Goal: Task Accomplishment & Management: Use online tool/utility

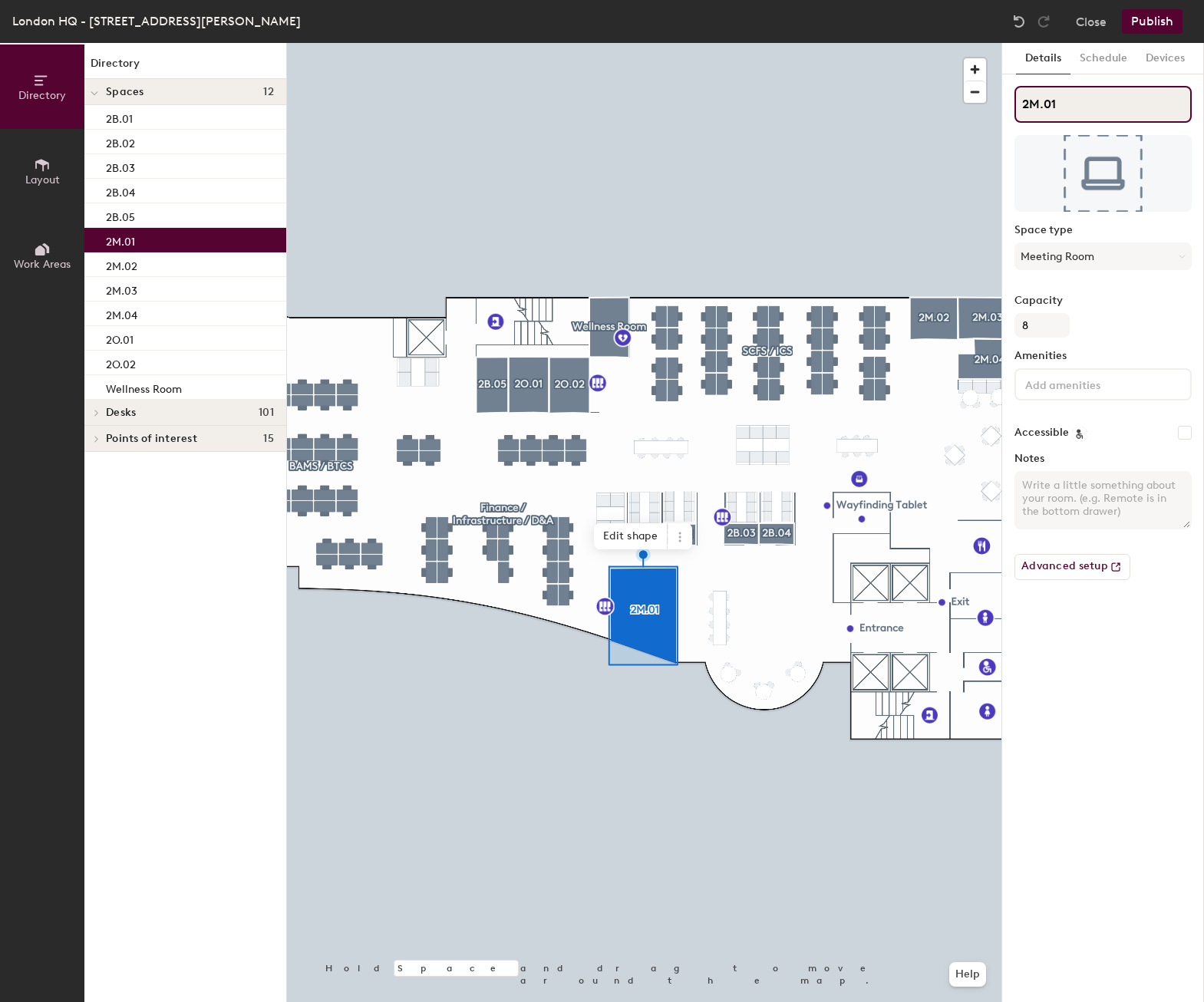
click at [1044, 105] on input "2M.01" at bounding box center [1102, 104] width 177 height 37
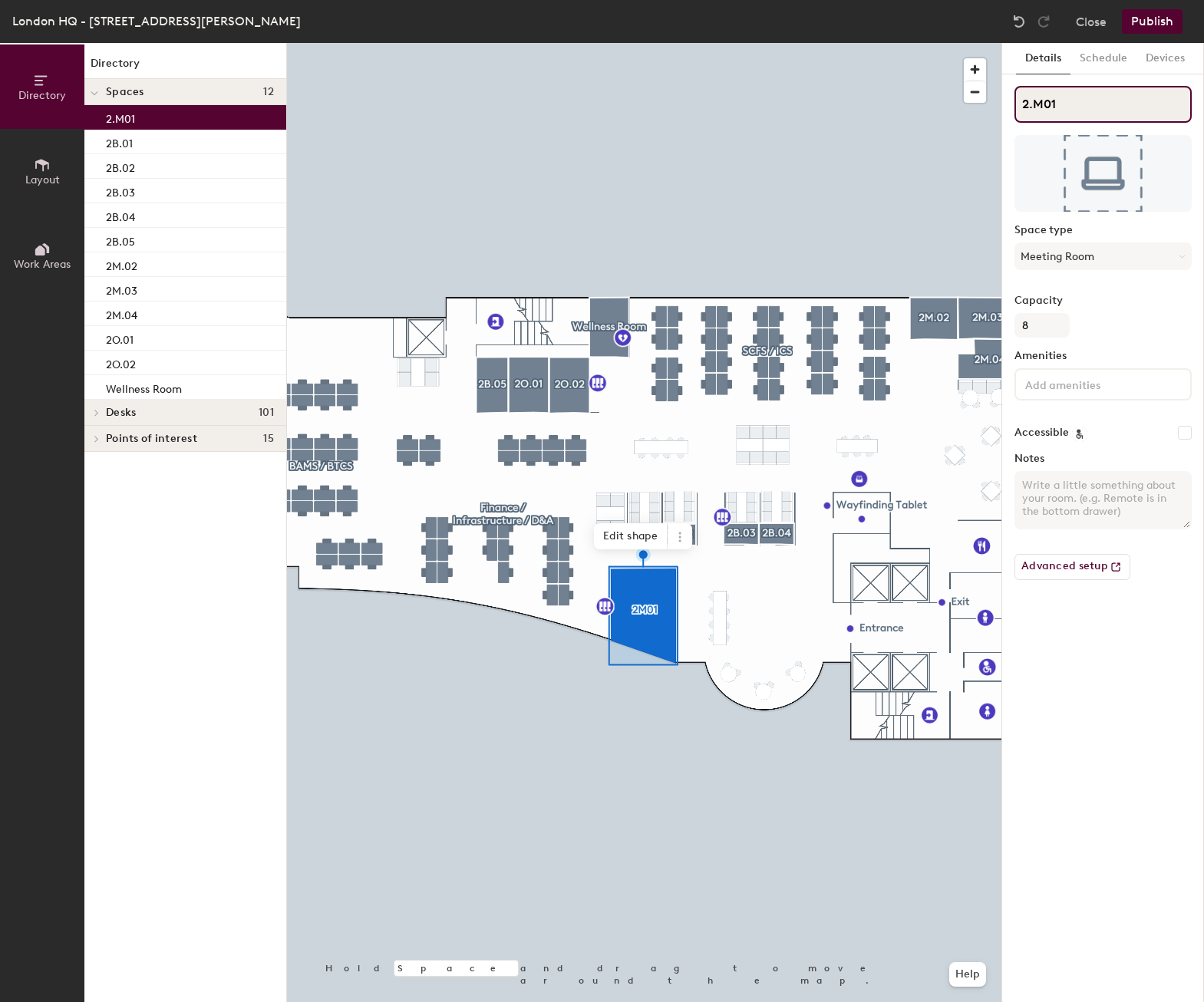
type input "2.M01"
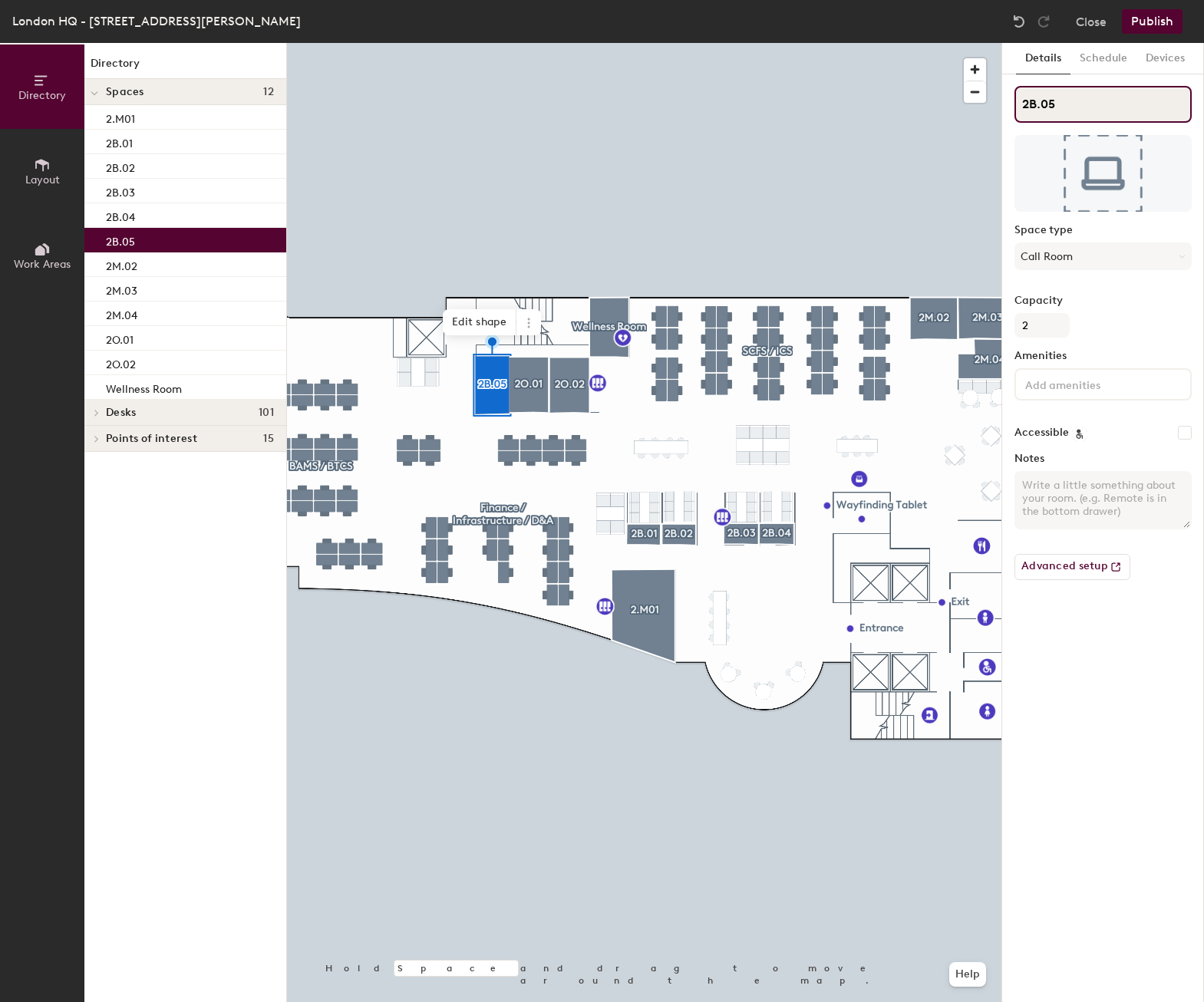
click at [1039, 106] on input "2B.05" at bounding box center [1102, 104] width 177 height 37
type input "2.B05"
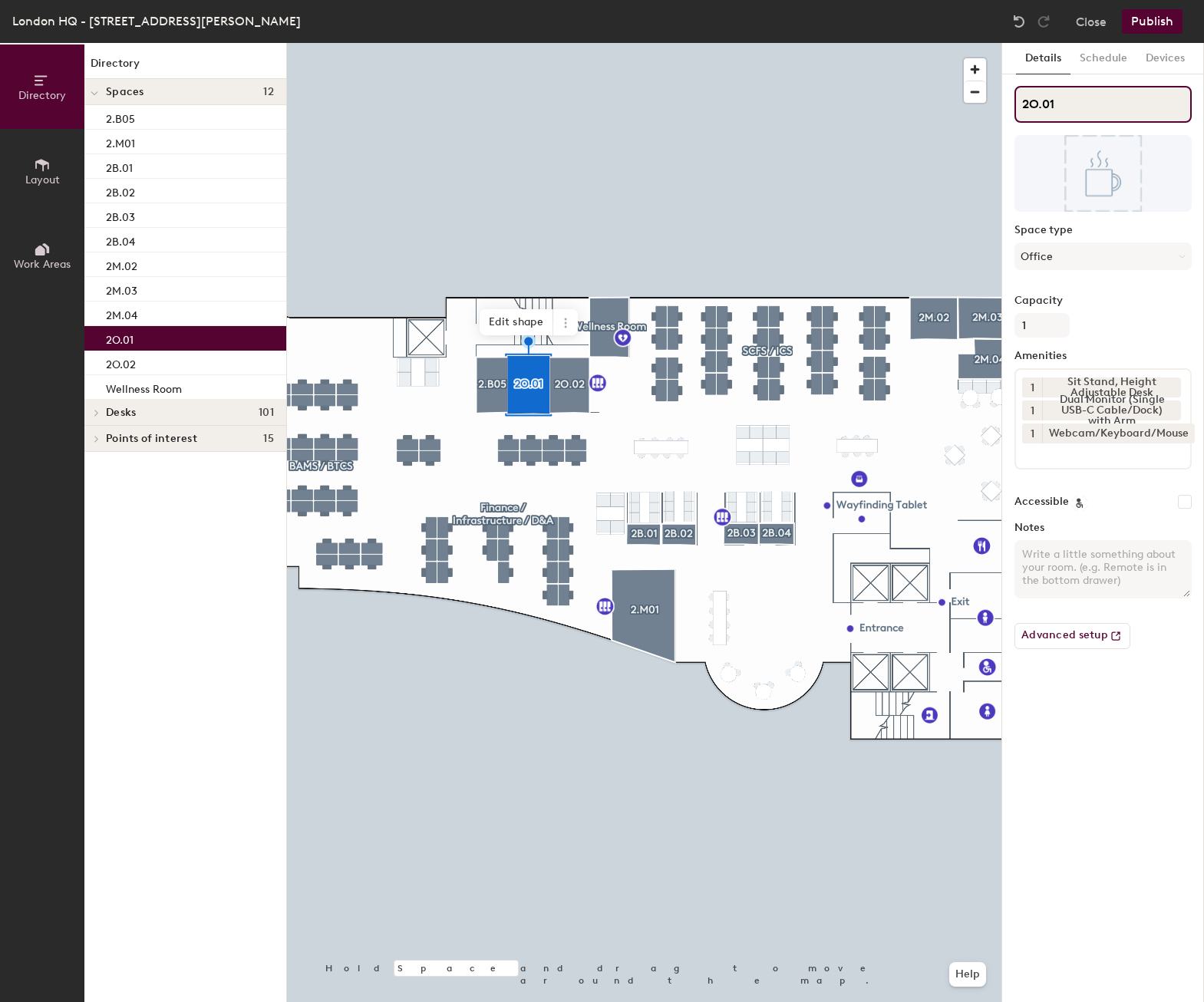
click at [1042, 108] on input "2O.01" at bounding box center [1102, 104] width 177 height 37
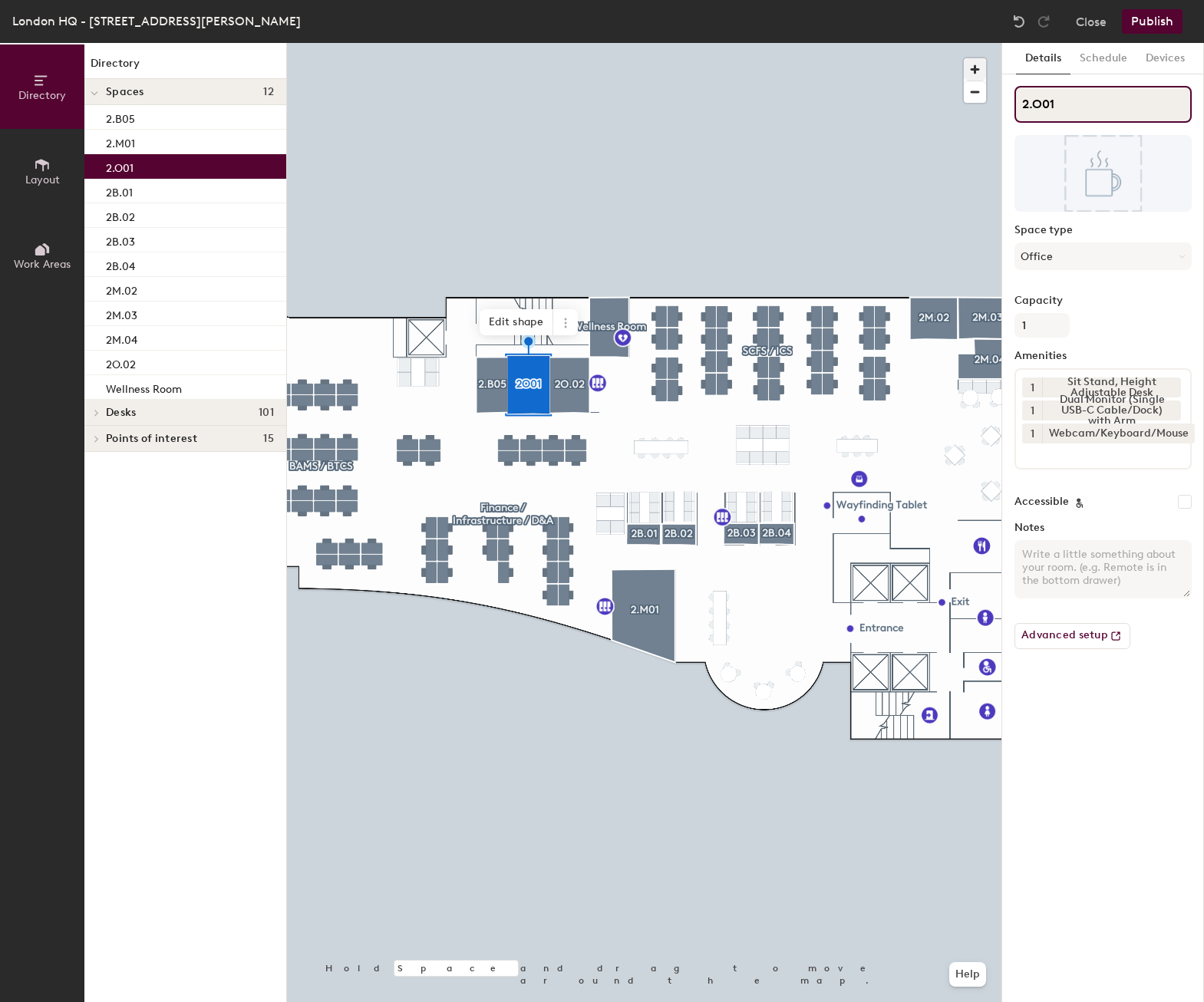
type input "2.O01"
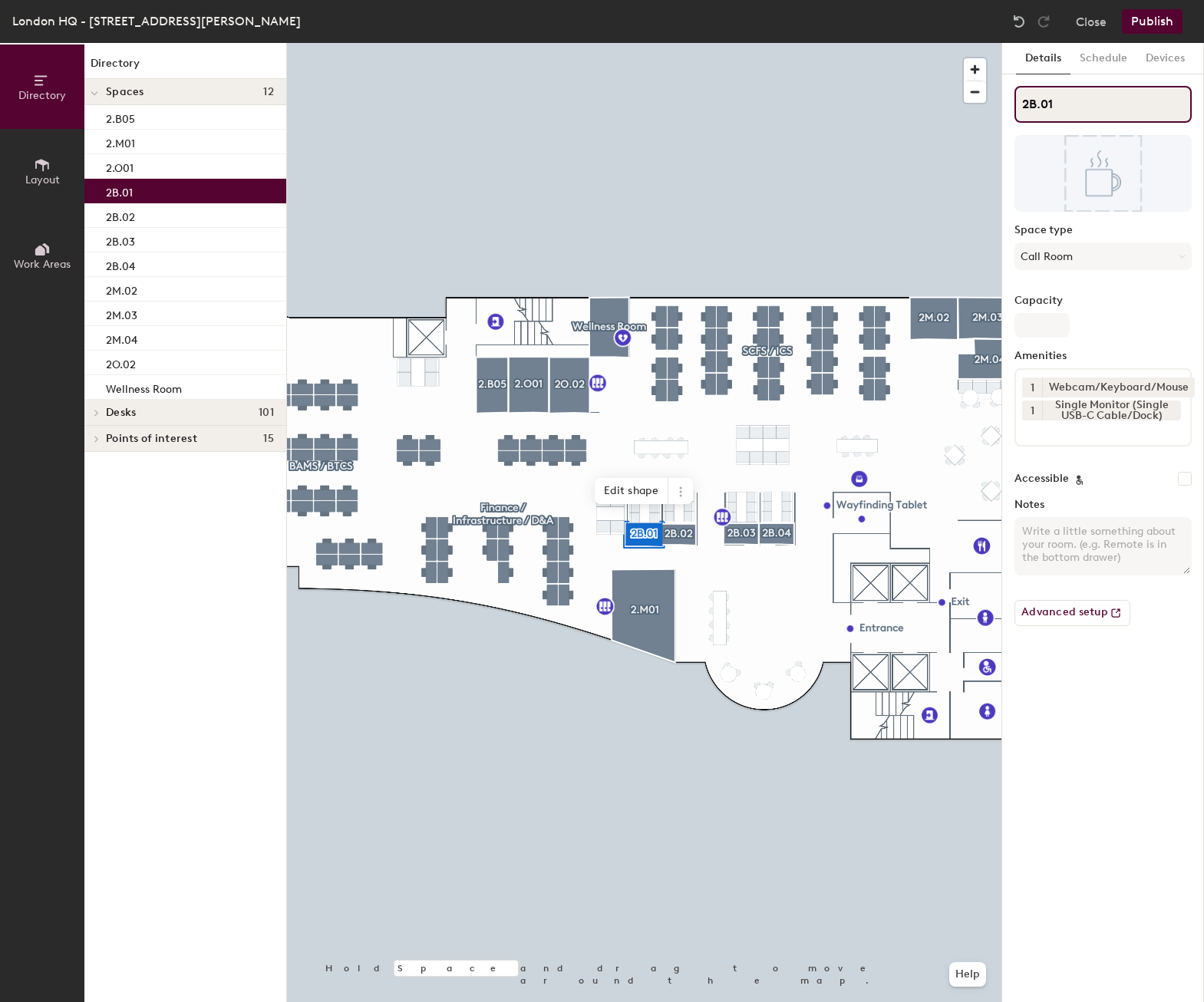
click at [1039, 103] on input "2B.01" at bounding box center [1102, 104] width 177 height 37
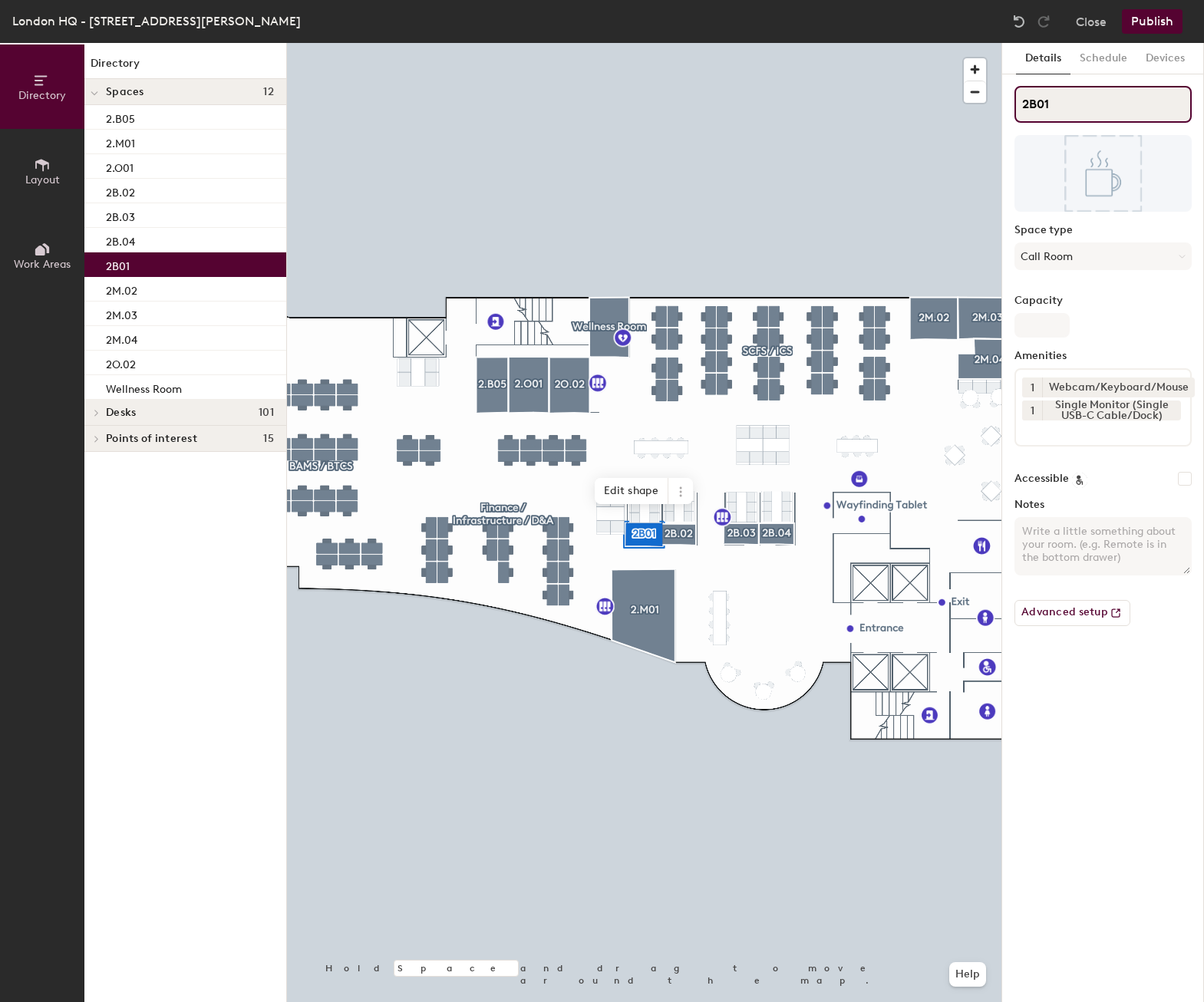
type input "2.B01"
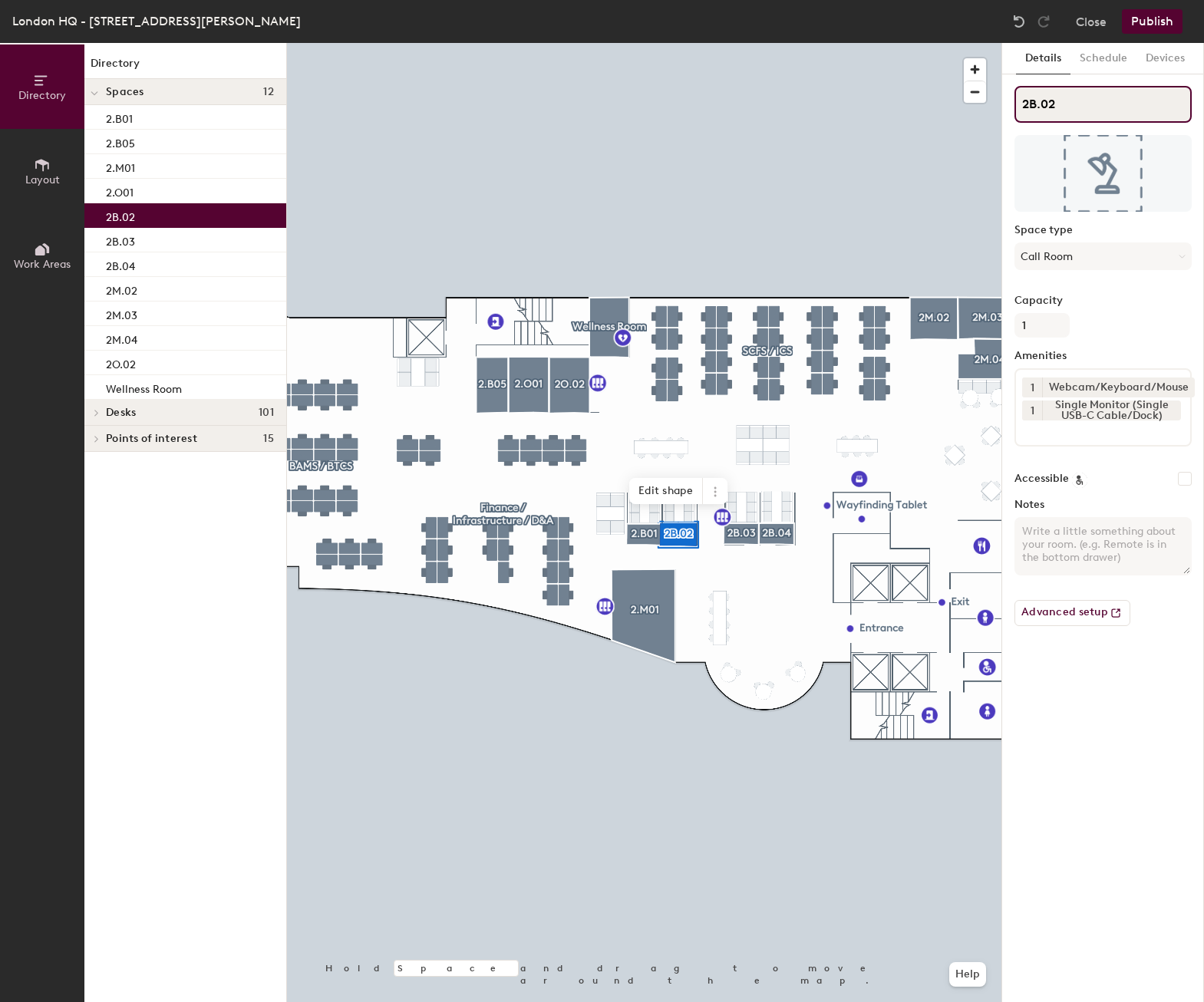
click at [1038, 103] on input "2B.02" at bounding box center [1102, 104] width 177 height 37
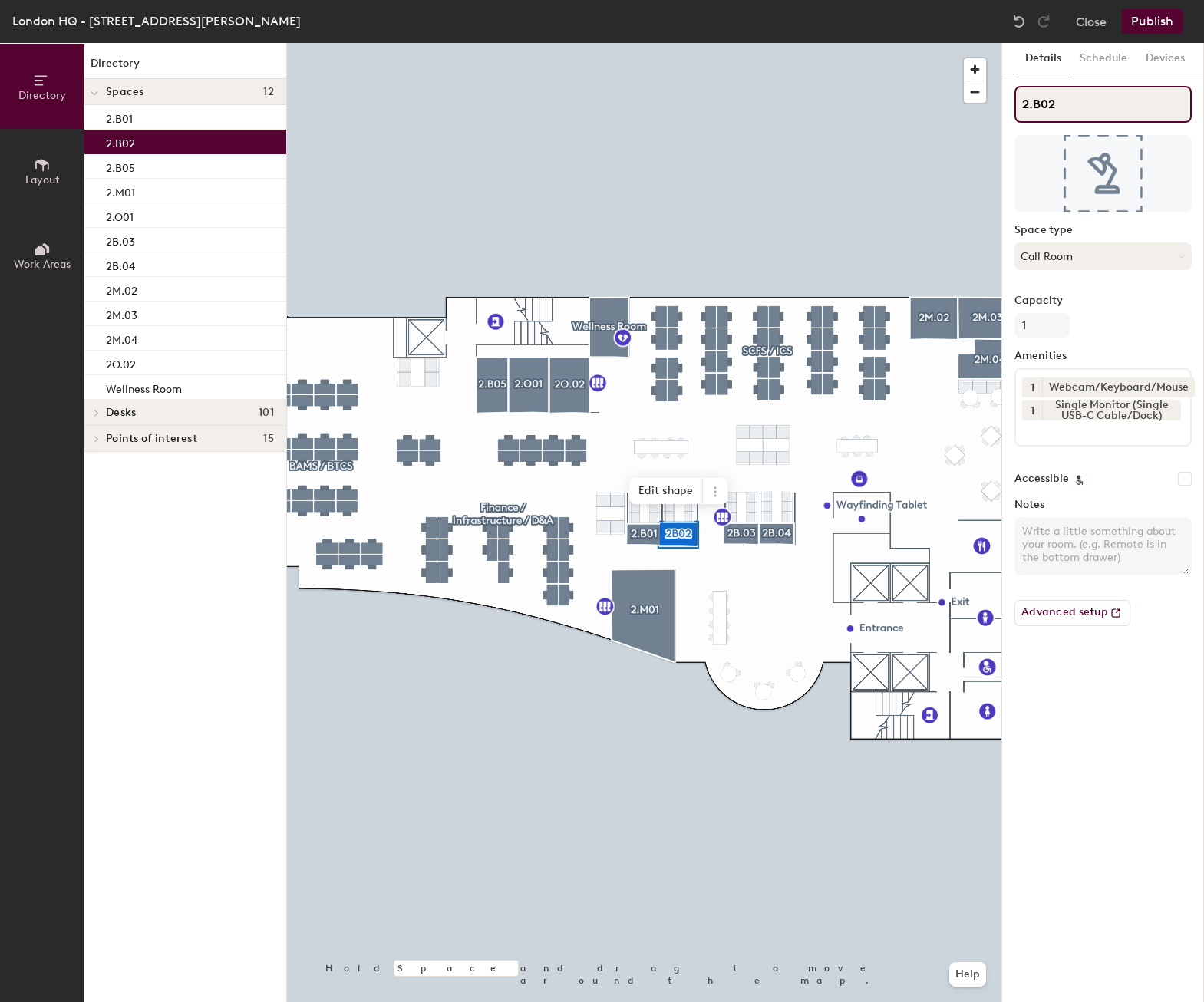
type input "2.B02"
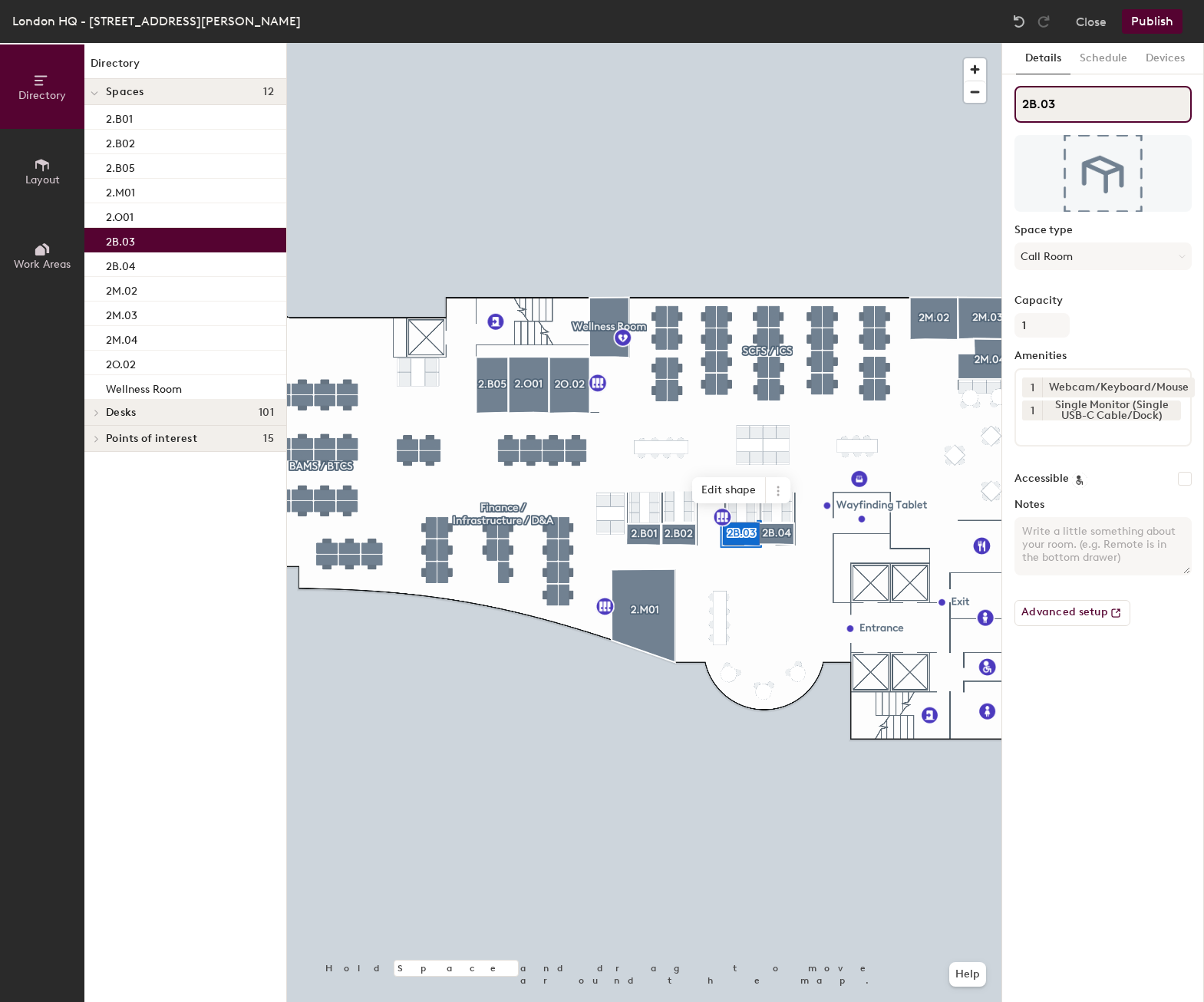
click at [1039, 104] on input "2B.03" at bounding box center [1102, 104] width 177 height 37
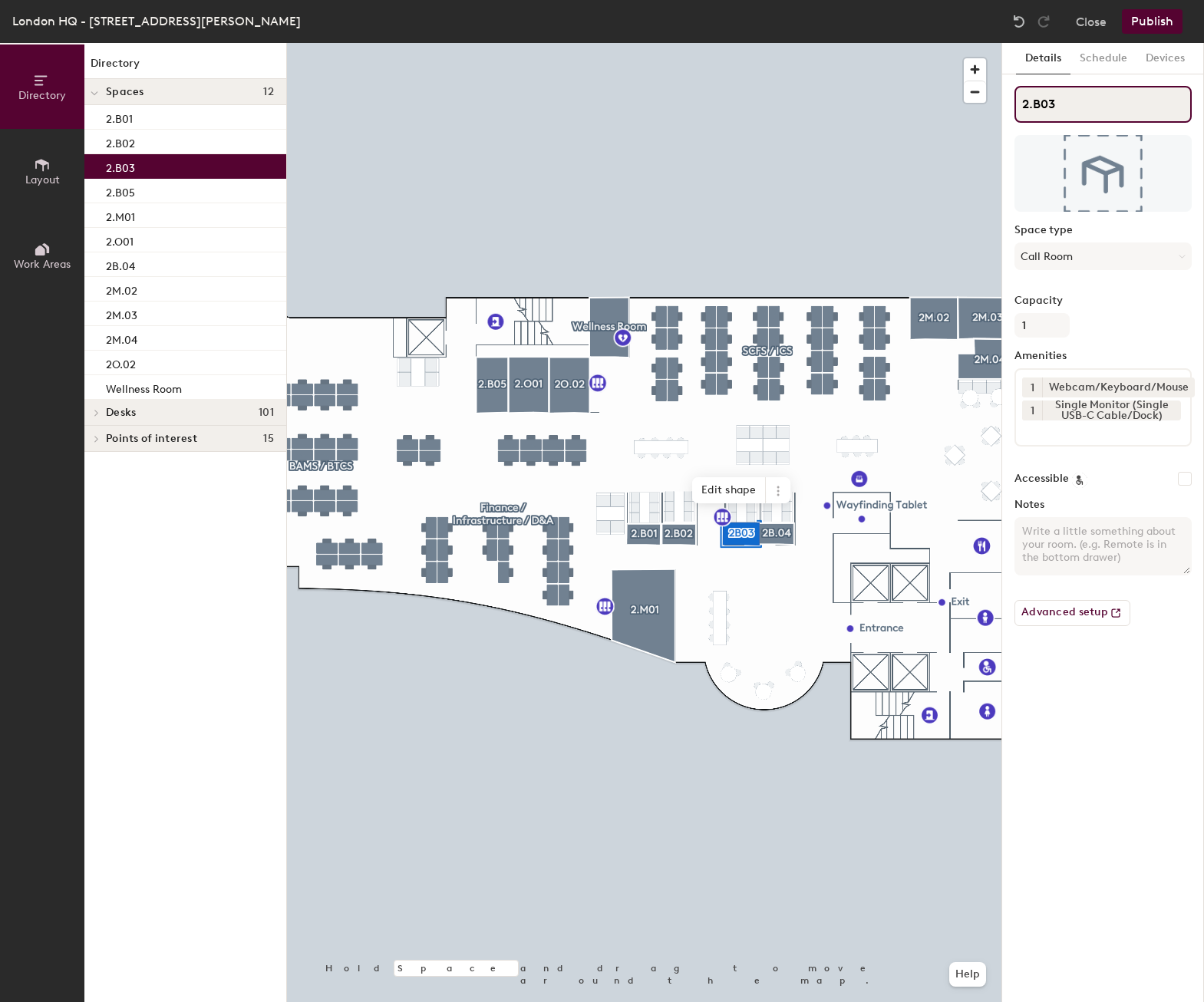
type input "2.B03"
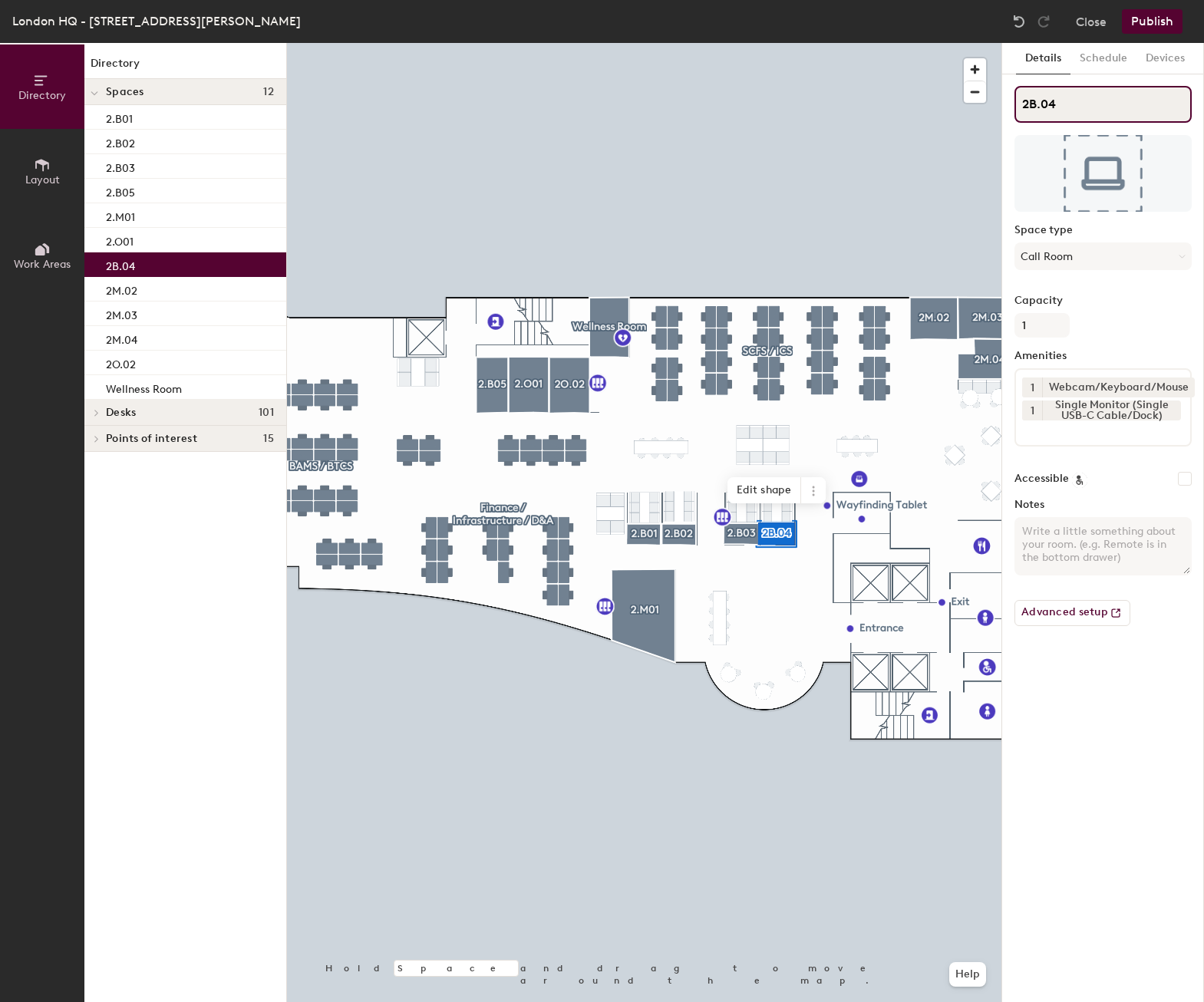
click at [1038, 105] on input "2B.04" at bounding box center [1102, 104] width 177 height 37
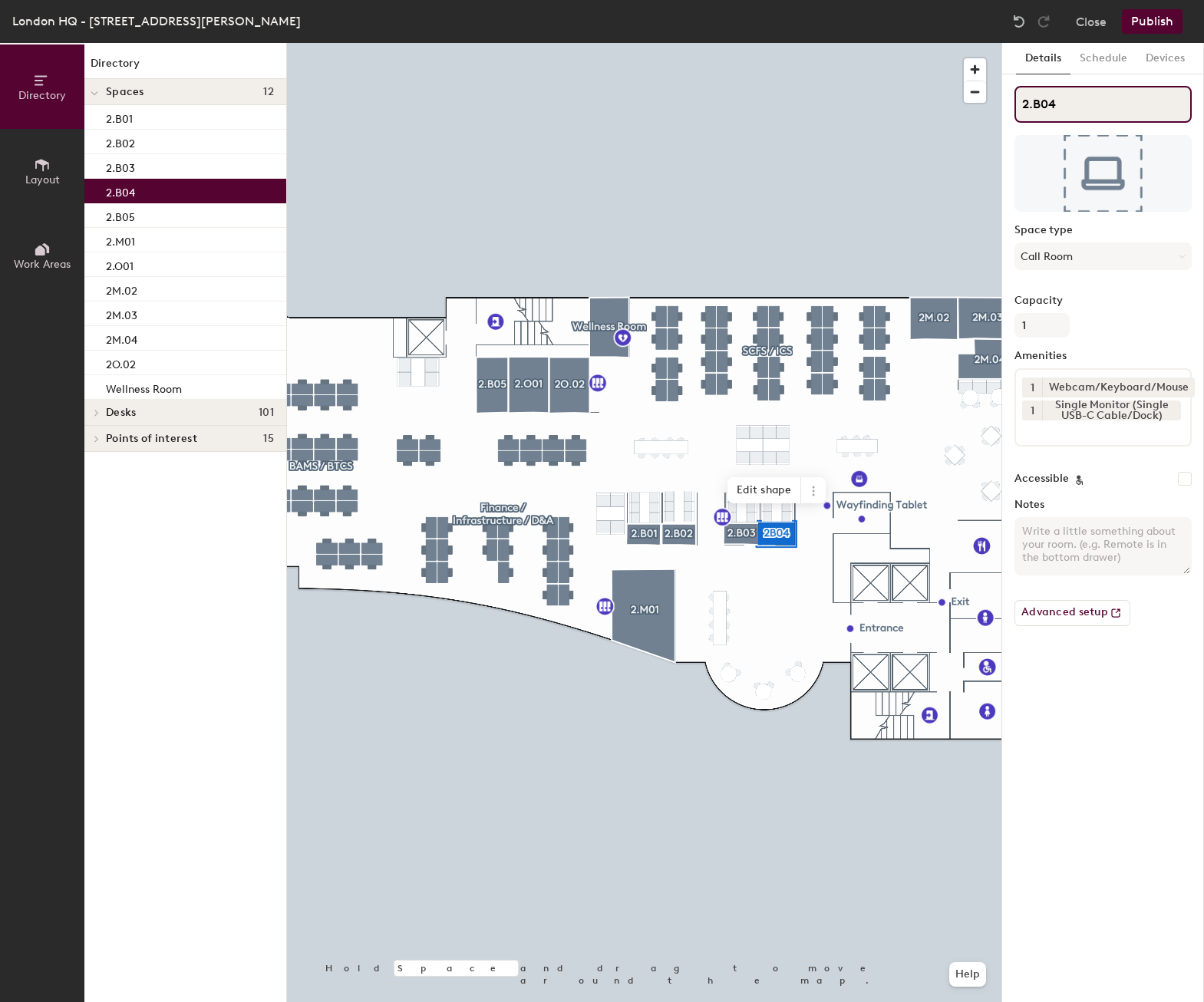
type input "2.B04"
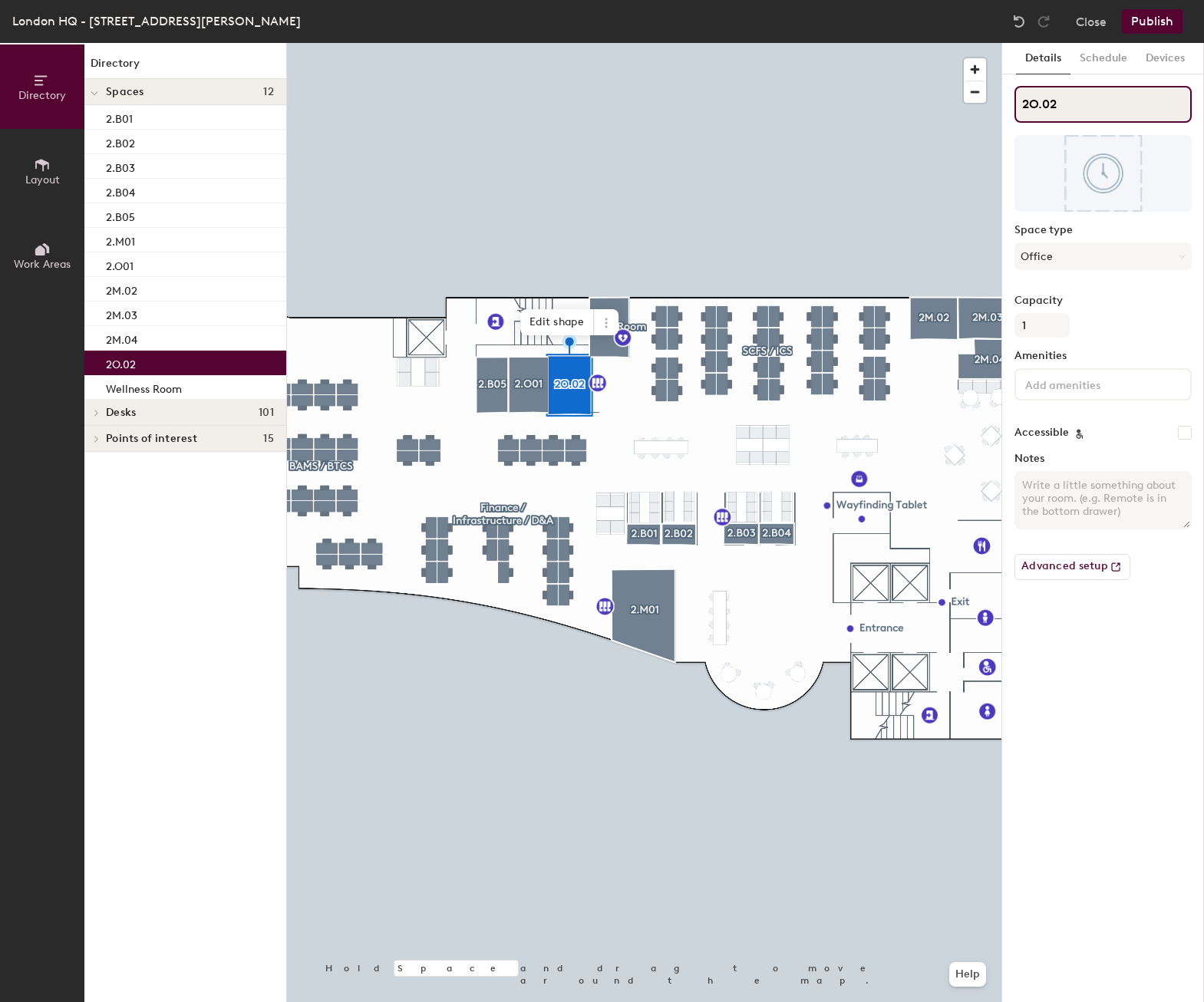
click at [1042, 103] on input "2O.02" at bounding box center [1102, 104] width 177 height 37
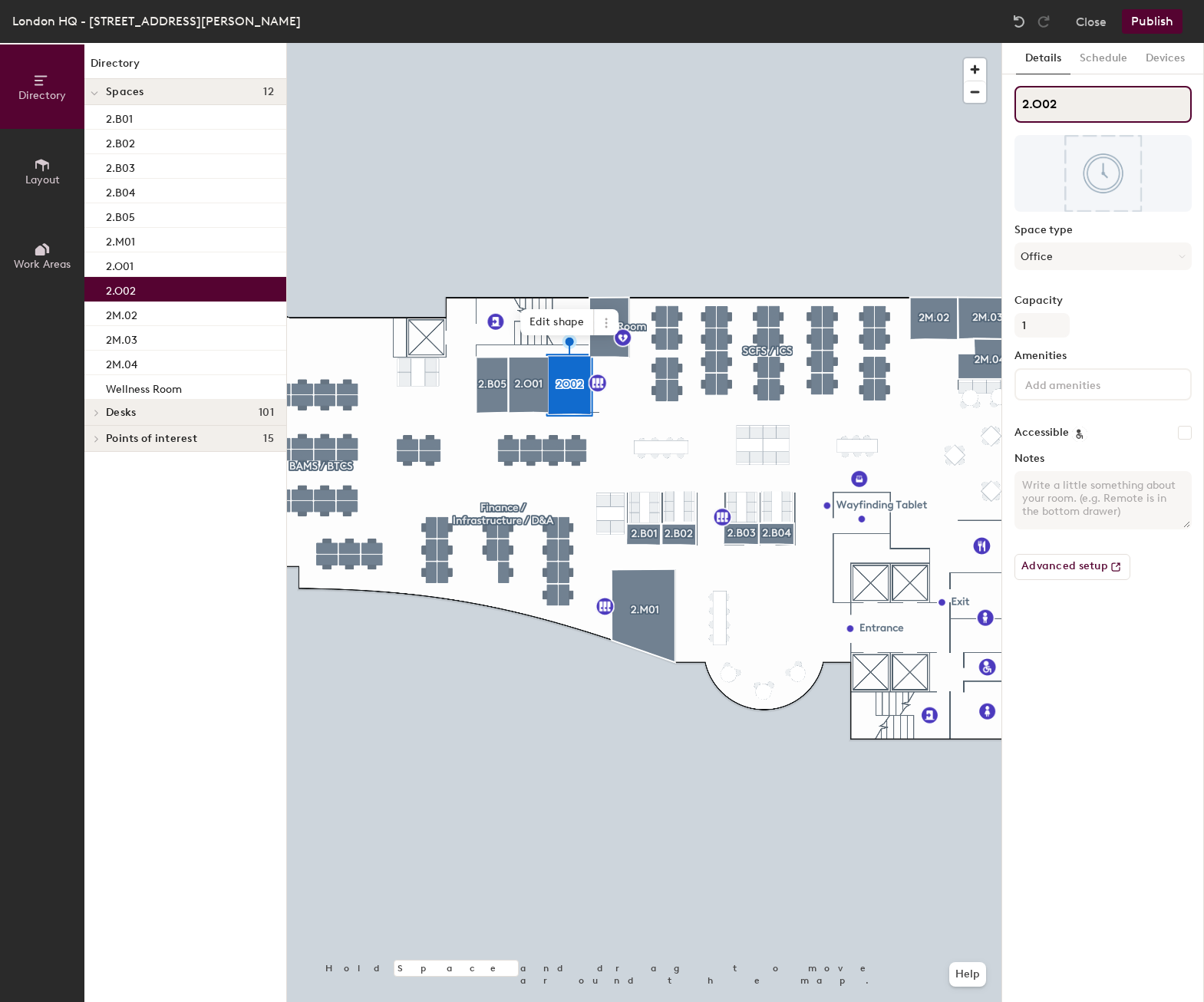
type input "2.O02"
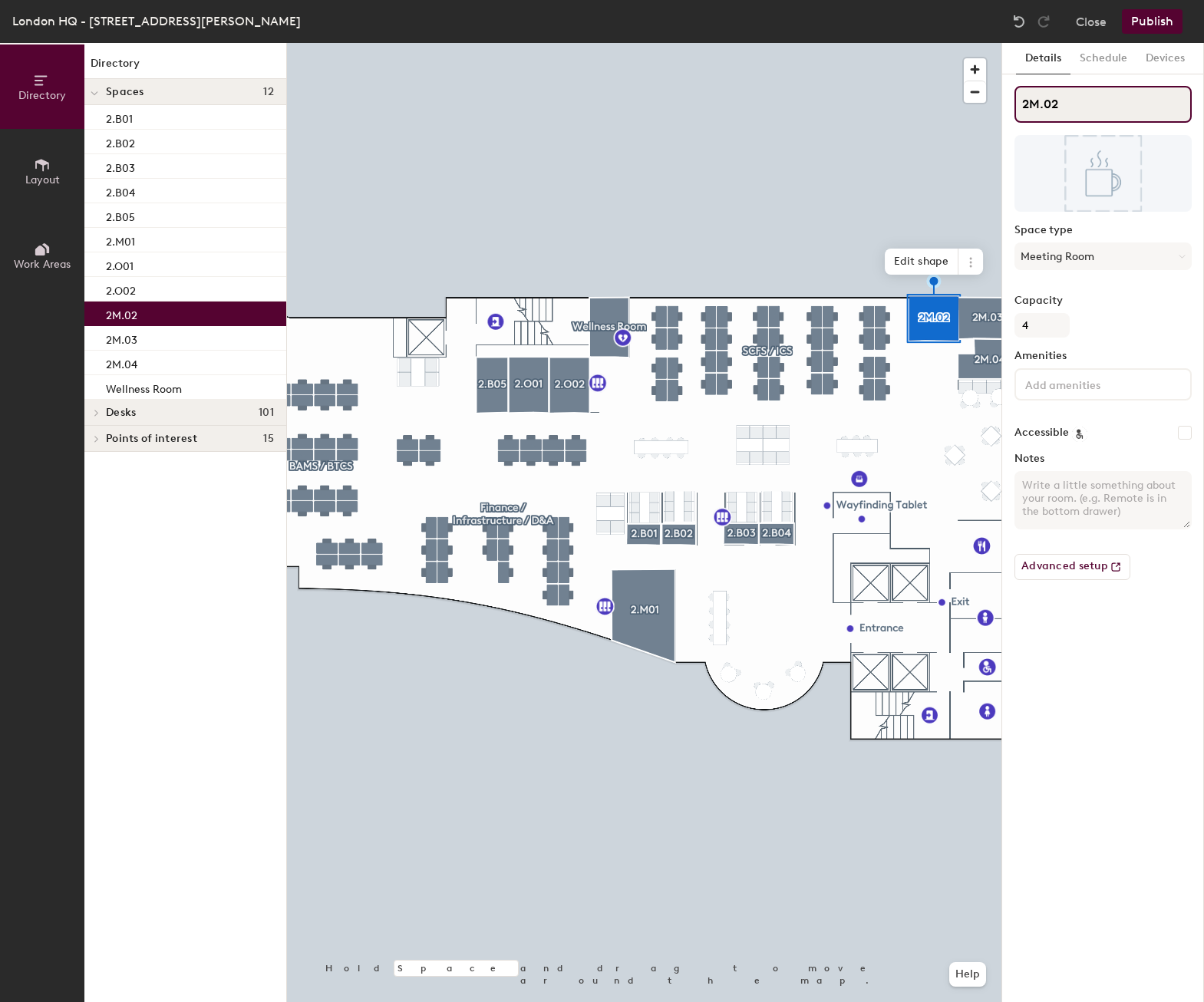
click at [1046, 106] on input "2M.02" at bounding box center [1102, 104] width 177 height 37
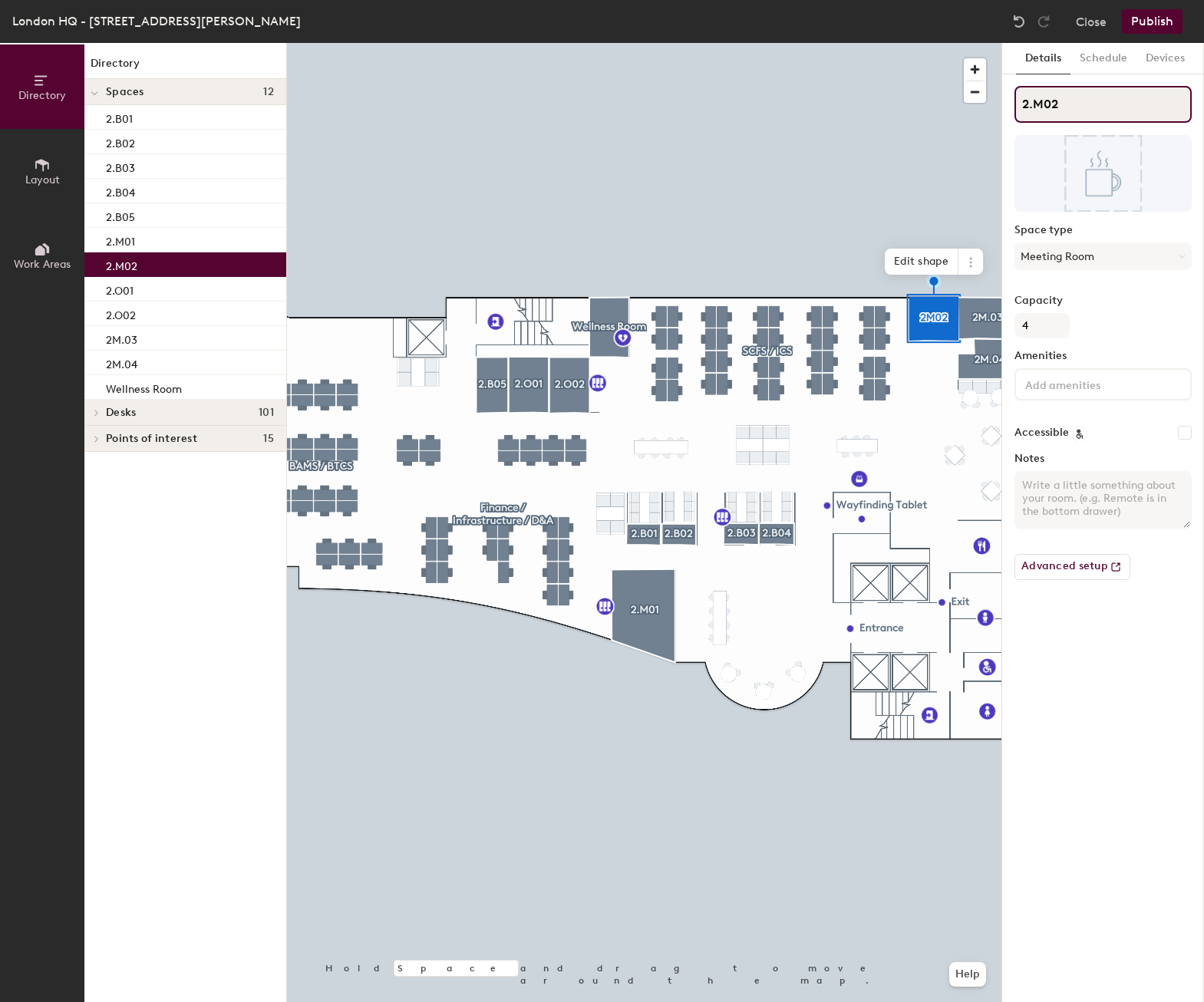
type input "2.M02"
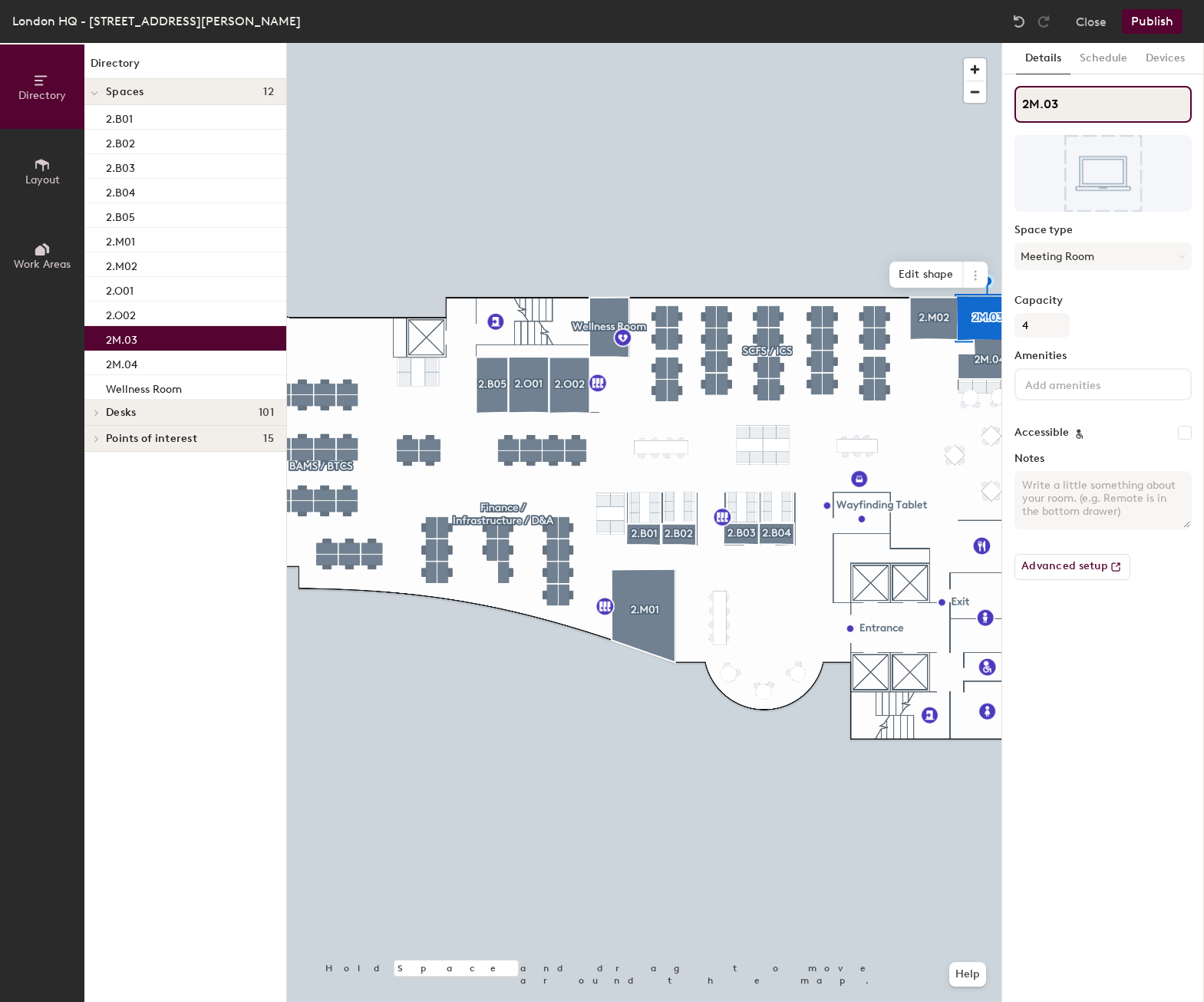
click at [1046, 104] on input "2M.03" at bounding box center [1102, 104] width 177 height 37
type input "2.M03"
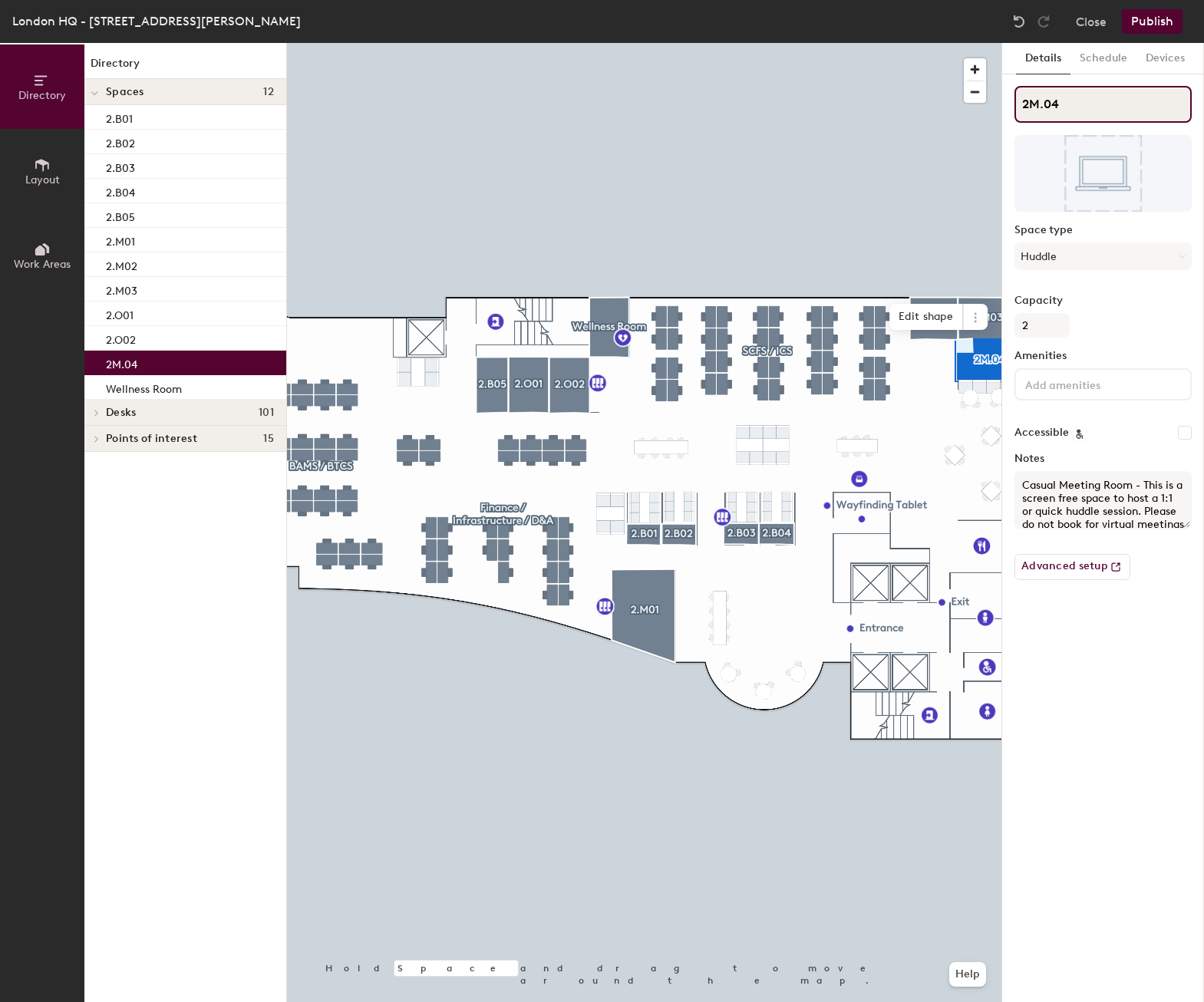
click at [1045, 103] on input "2M.04" at bounding box center [1102, 104] width 177 height 37
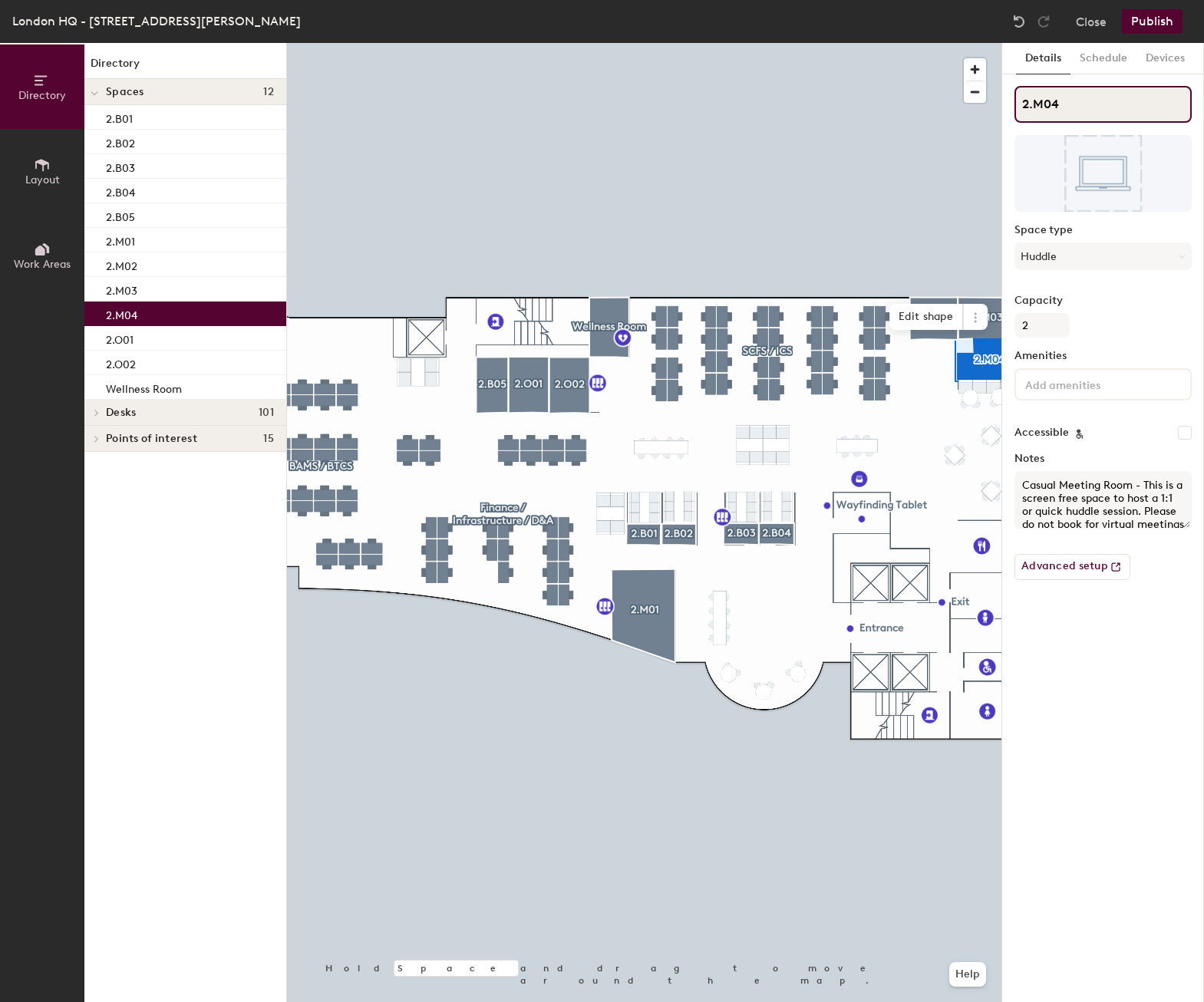
type input "2.M04"
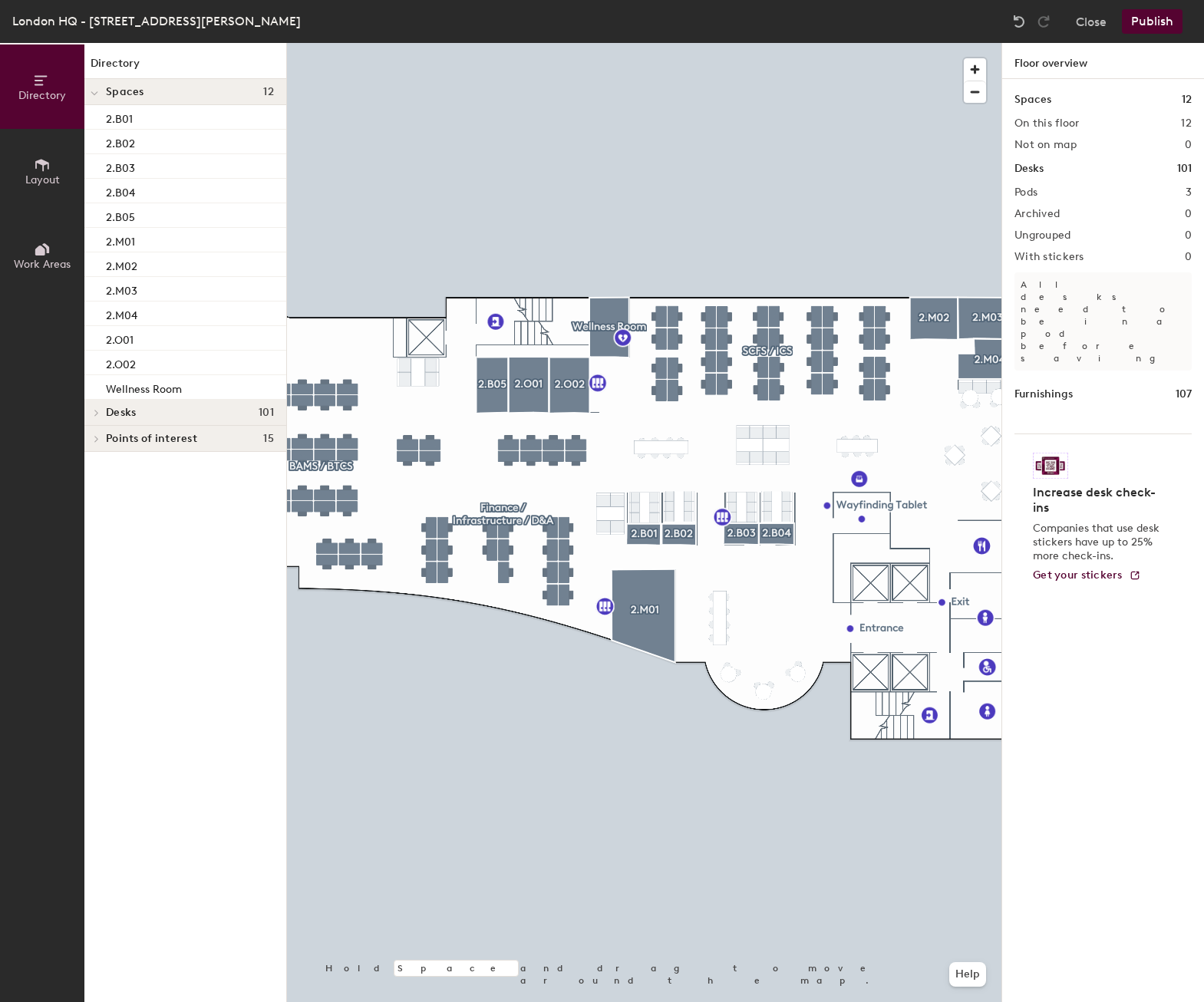
click at [1143, 24] on button "Publish" at bounding box center [1152, 21] width 61 height 24
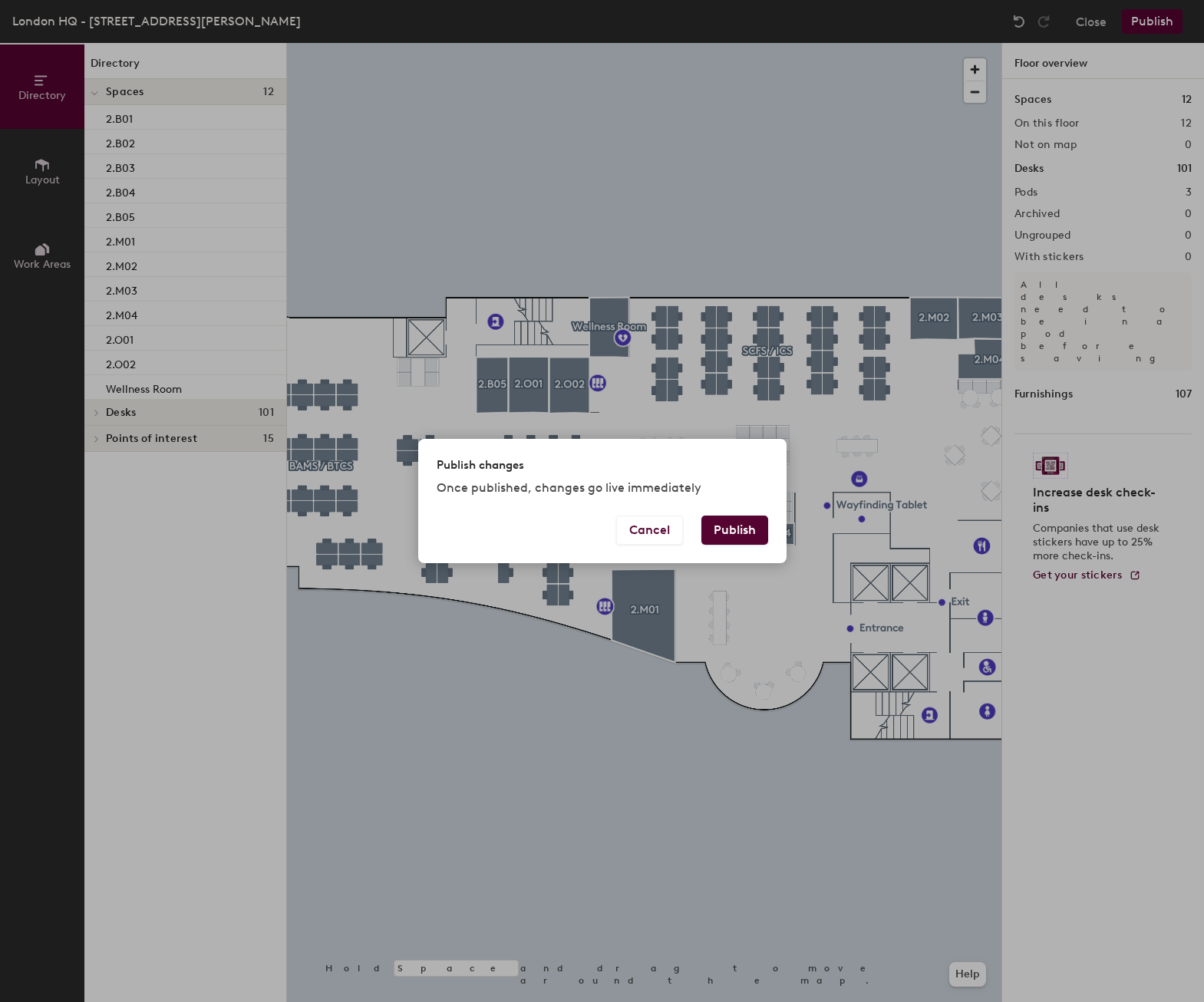
click at [759, 528] on button "Publish" at bounding box center [734, 529] width 67 height 29
